Goal: Task Accomplishment & Management: Use online tool/utility

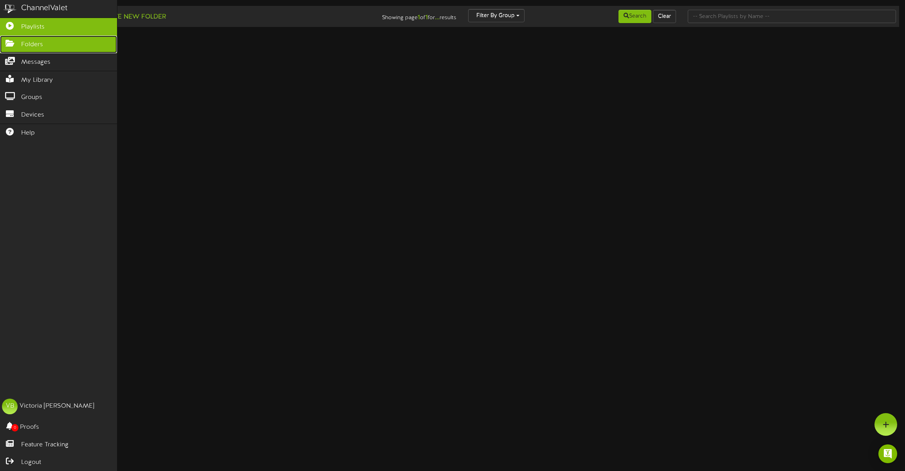
click at [13, 44] on icon at bounding box center [10, 43] width 20 height 6
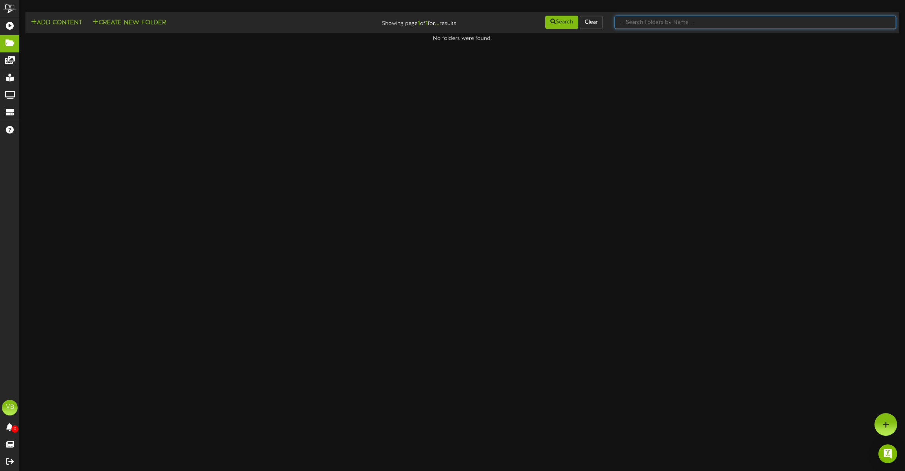
click at [669, 22] on input "text" at bounding box center [754, 22] width 281 height 13
type input "tooele"
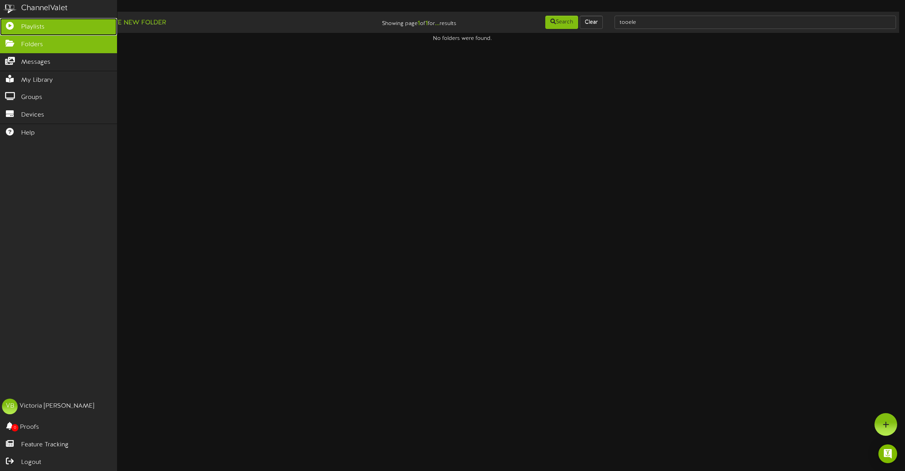
click at [28, 23] on span "Playlists" at bounding box center [32, 27] width 23 height 9
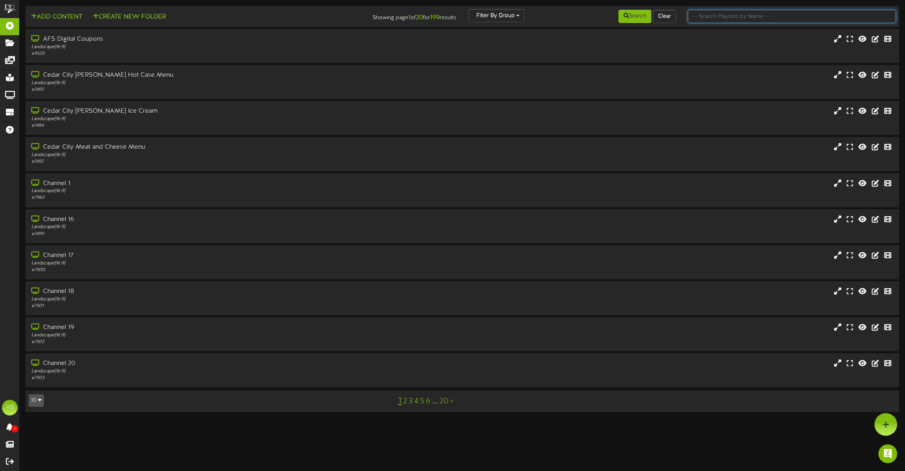
click at [751, 15] on input "text" at bounding box center [792, 16] width 208 height 13
type input "tooele"
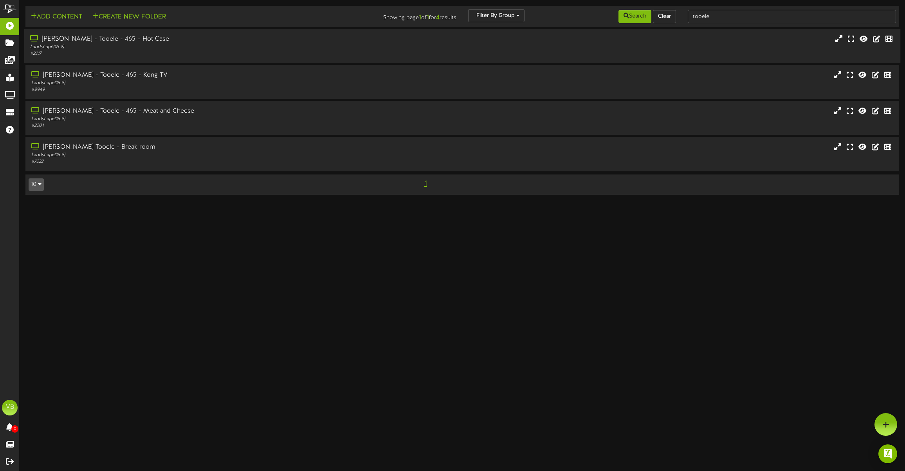
click at [120, 37] on div "[PERSON_NAME] - Tooele - 465 - Hot Case" at bounding box center [206, 39] width 353 height 9
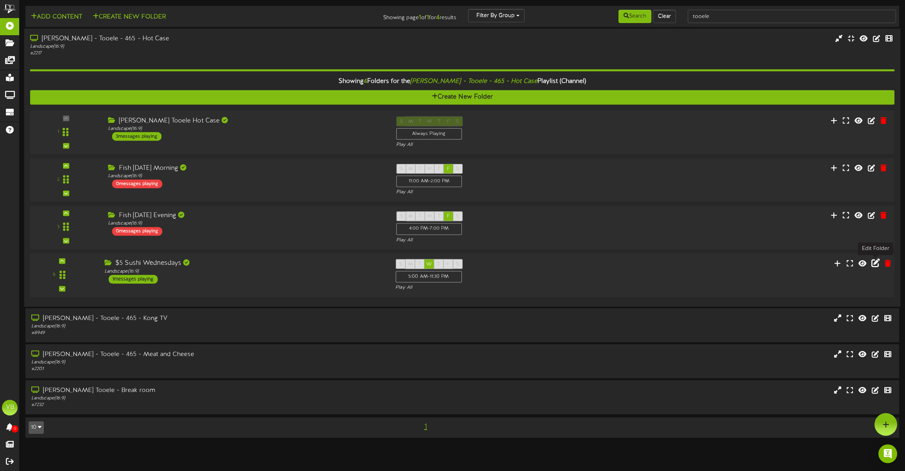
click at [877, 264] on icon at bounding box center [875, 263] width 9 height 9
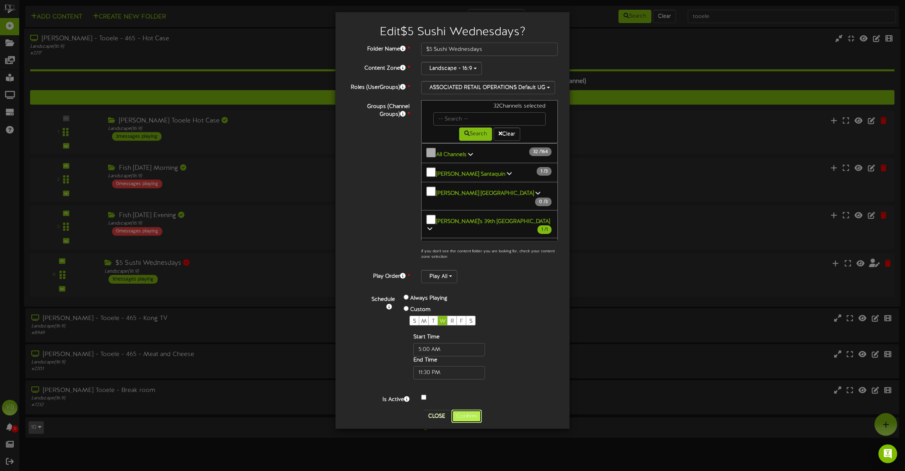
click at [473, 416] on button "Confirm" at bounding box center [466, 416] width 31 height 13
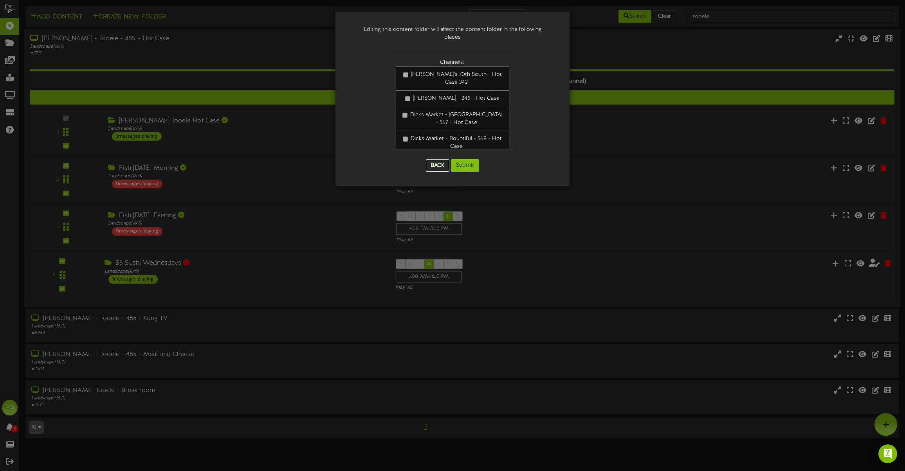
click at [435, 159] on button "Back" at bounding box center [437, 165] width 23 height 13
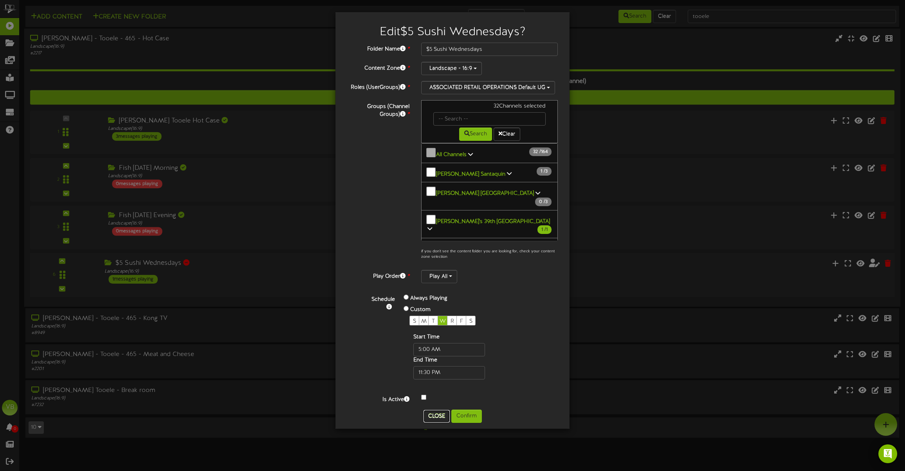
click at [436, 418] on button "Close" at bounding box center [436, 416] width 26 height 13
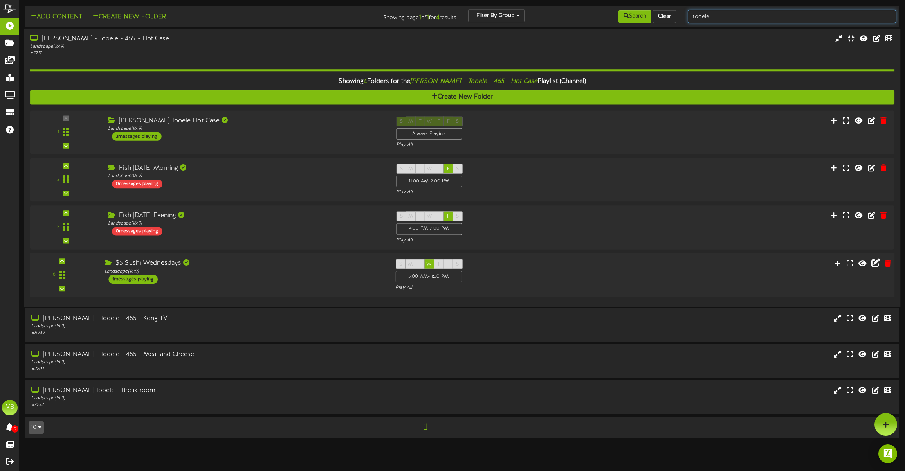
click at [748, 15] on input "tooele" at bounding box center [792, 16] width 208 height 13
click at [748, 14] on input "tooele" at bounding box center [792, 16] width 208 height 13
type input "pleasant"
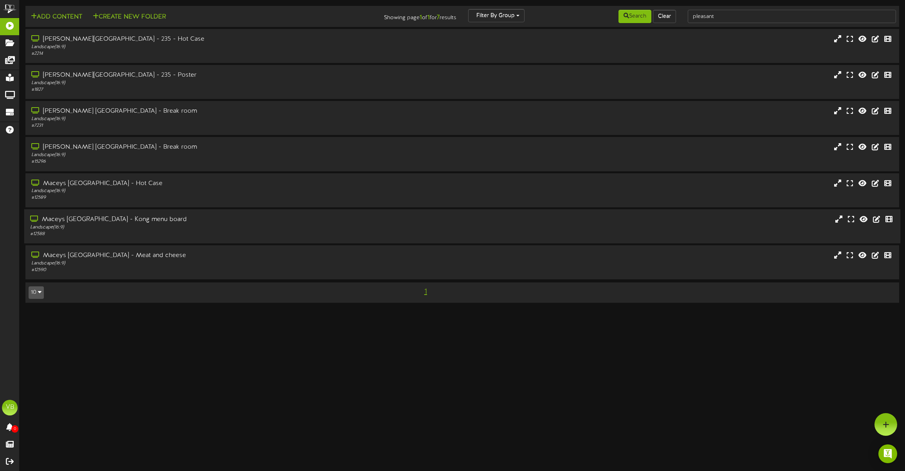
click at [148, 219] on div "Maceys [GEOGRAPHIC_DATA] - Kong menu board" at bounding box center [206, 219] width 353 height 9
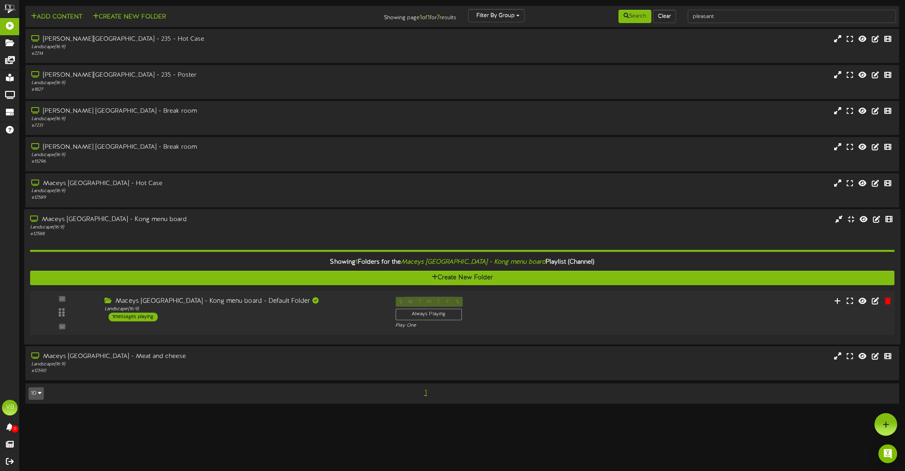
click at [232, 301] on div "Maceys [GEOGRAPHIC_DATA] - Kong menu board - Default Folder" at bounding box center [244, 301] width 279 height 9
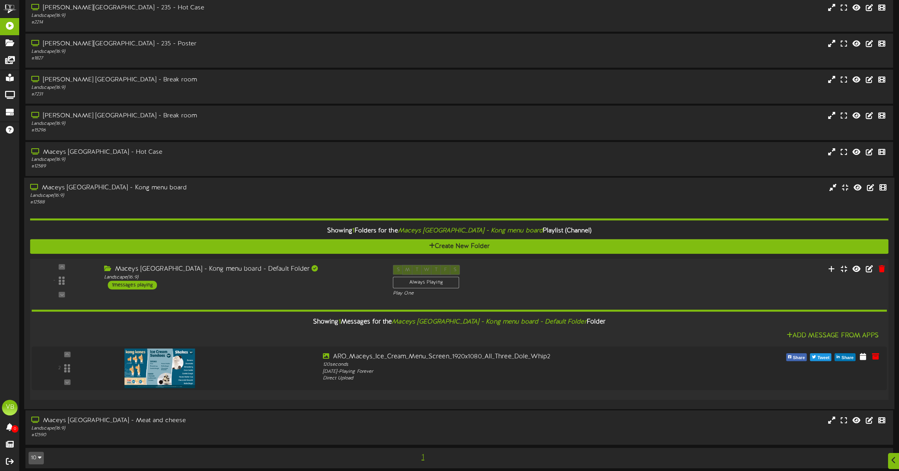
scroll to position [36, 0]
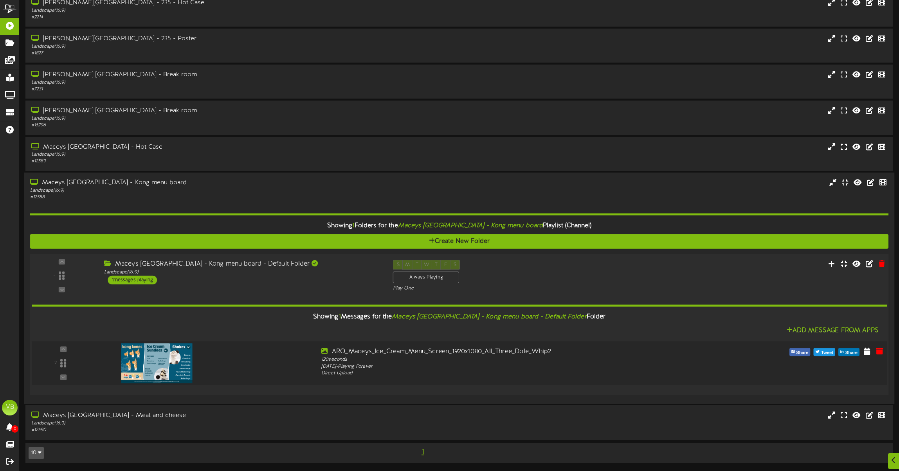
click at [150, 360] on img at bounding box center [156, 363] width 71 height 40
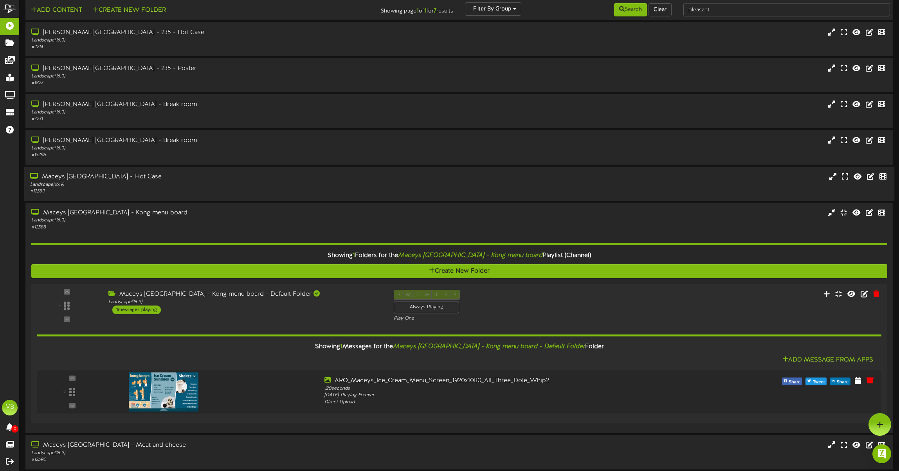
scroll to position [0, 0]
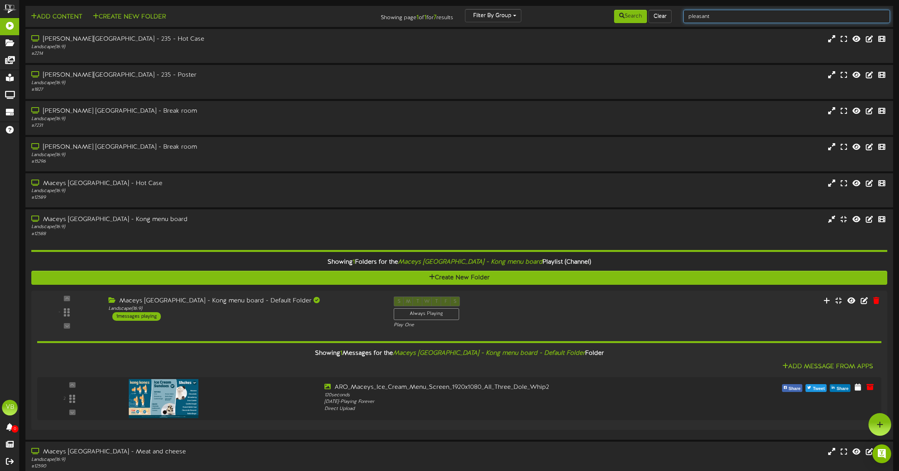
click at [756, 20] on input "pleasant" at bounding box center [786, 16] width 207 height 13
type input "tooele"
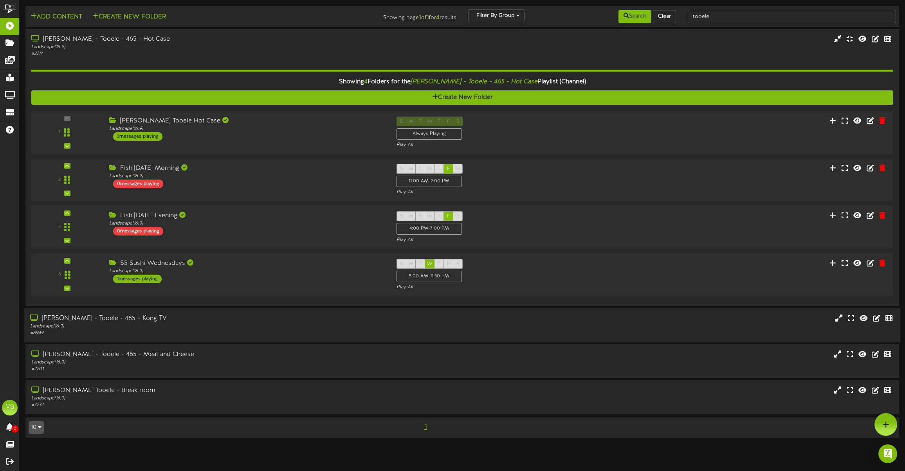
click at [147, 312] on div "[PERSON_NAME] - Tooele - 465 - Kong TV Landscape ( 16:9 ) # 8949" at bounding box center [462, 325] width 876 height 34
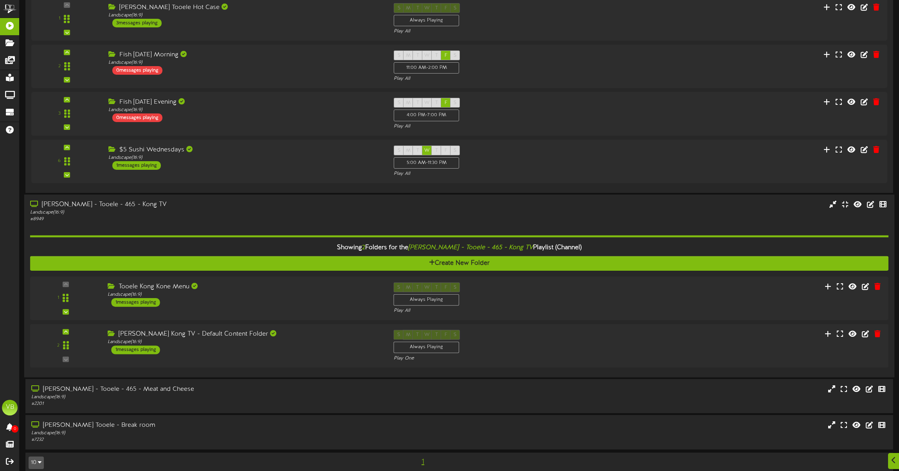
scroll to position [123, 0]
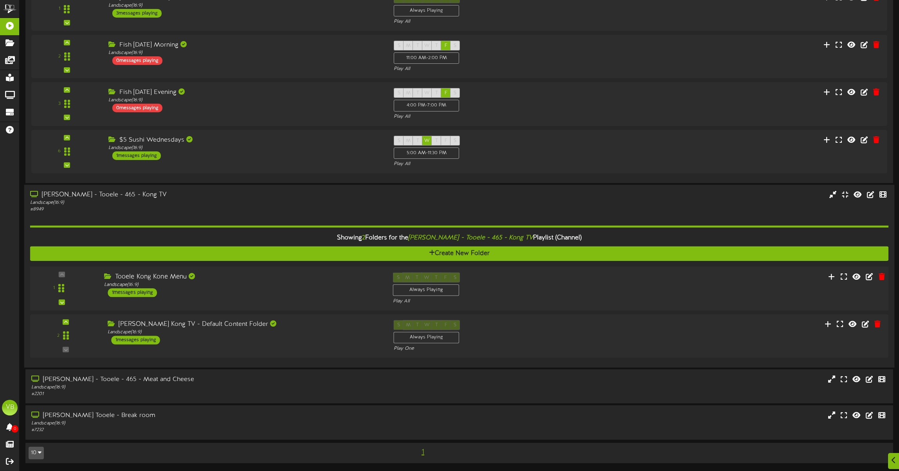
click at [169, 276] on div "Tooele Kong Kone Menu" at bounding box center [242, 276] width 277 height 9
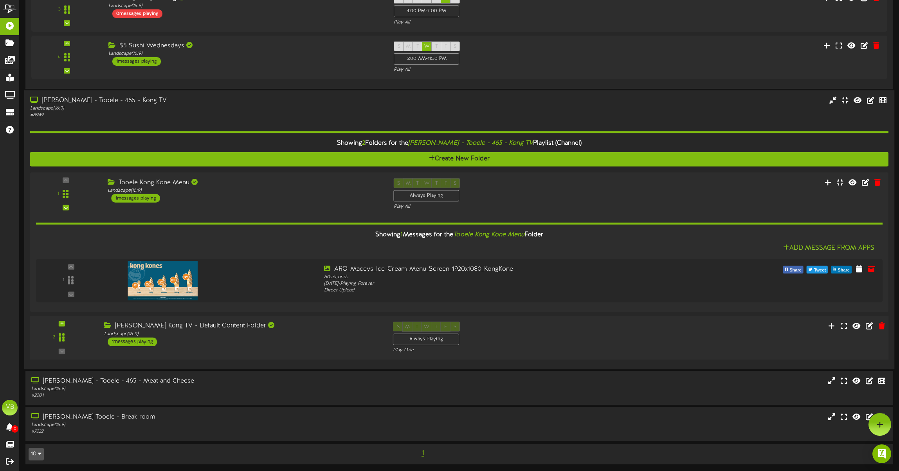
scroll to position [217, 0]
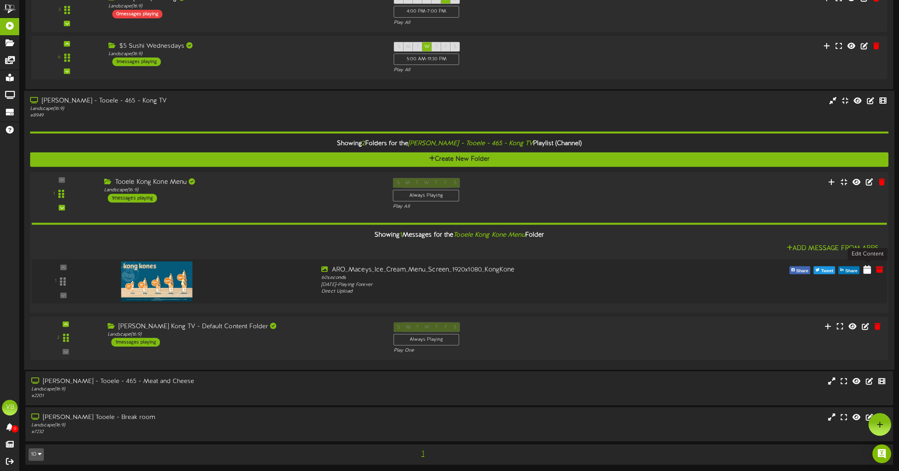
click at [869, 272] on icon at bounding box center [867, 269] width 8 height 9
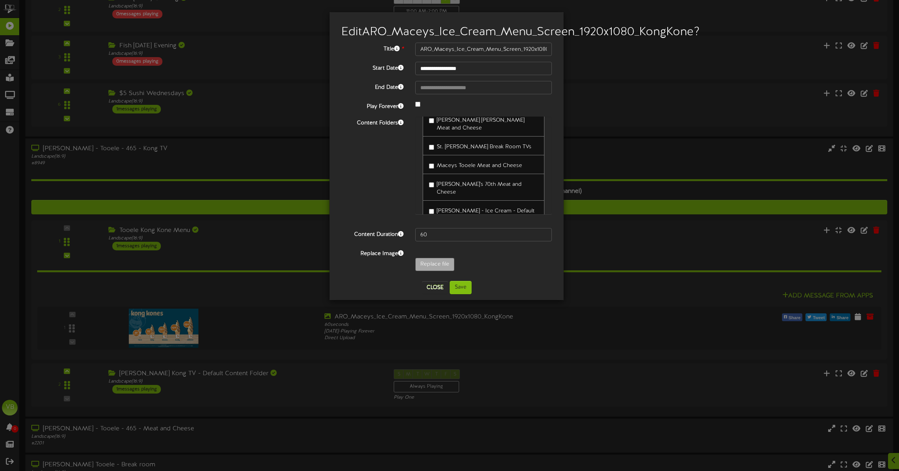
scroll to position [199, 0]
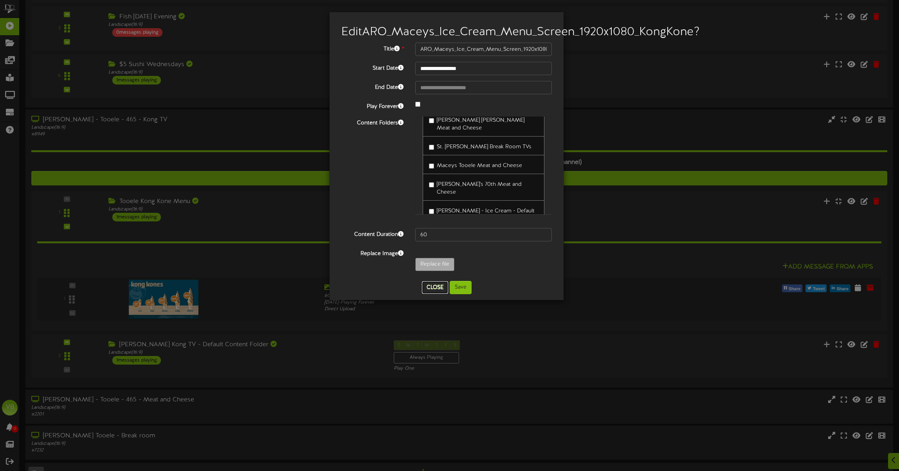
click at [438, 294] on button "Close" at bounding box center [435, 287] width 26 height 13
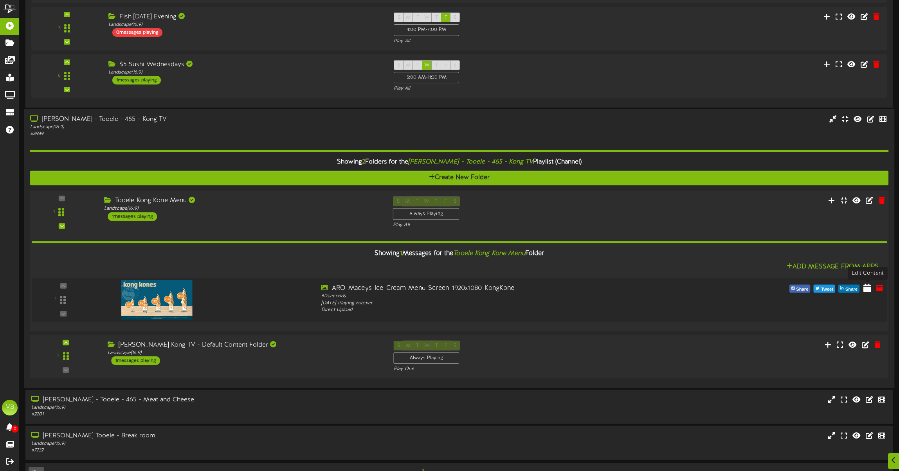
click at [869, 288] on icon at bounding box center [867, 287] width 8 height 9
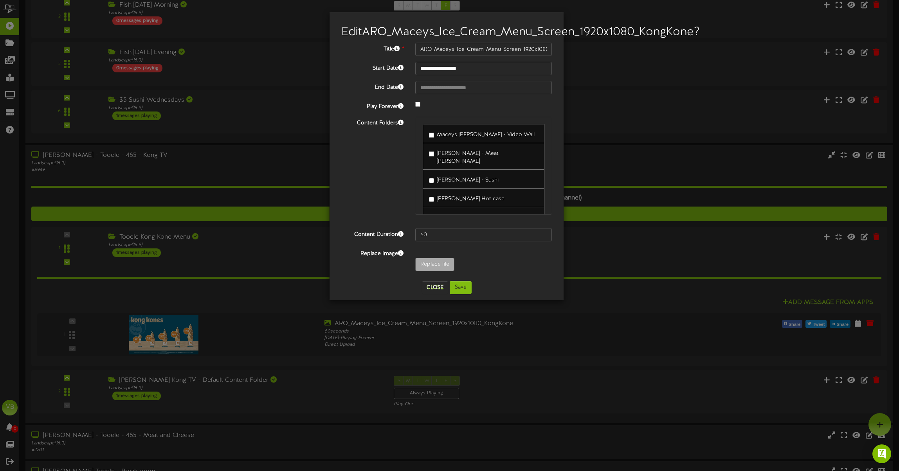
scroll to position [151, 0]
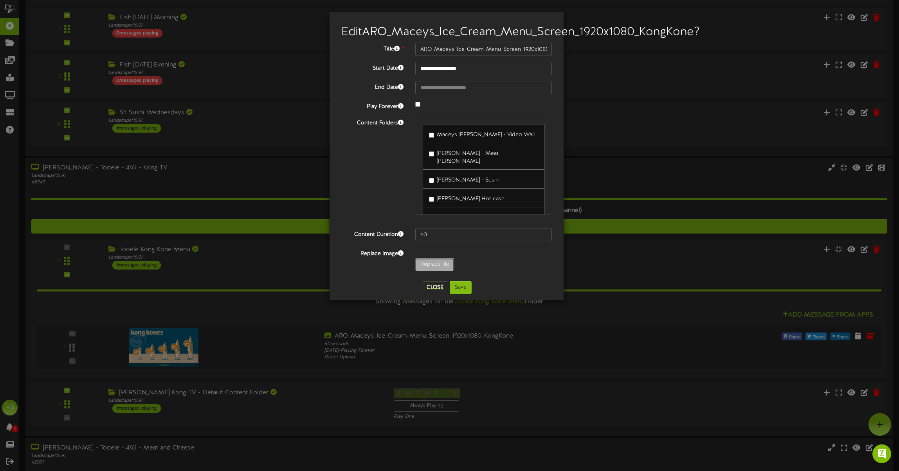
click at [445, 277] on input "Replace file" at bounding box center [28, 286] width 852 height 56
type input "**********"
type input "3ac75f31-103d-4f4a-9952-179d359d75fa"
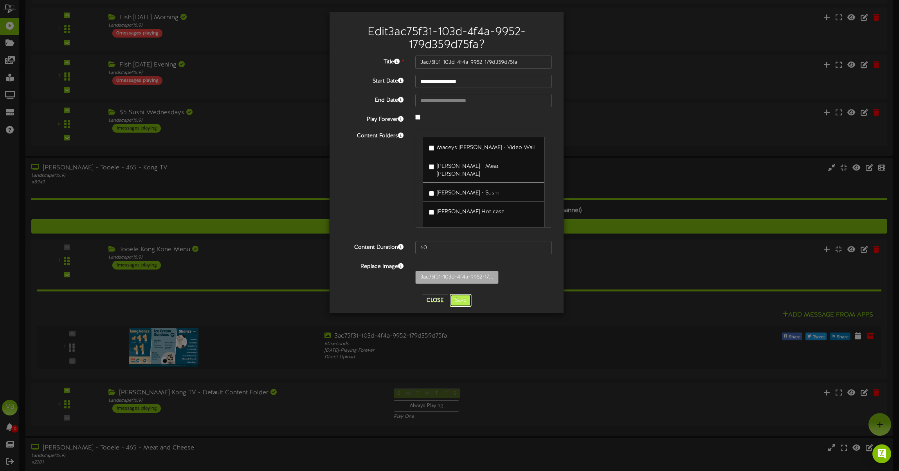
click at [464, 301] on button "Save" at bounding box center [461, 300] width 22 height 13
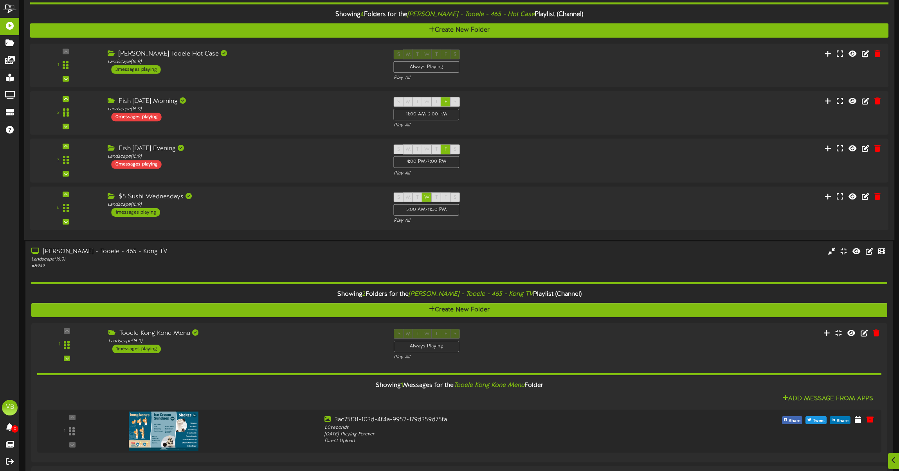
scroll to position [67, 0]
